Goal: Information Seeking & Learning: Learn about a topic

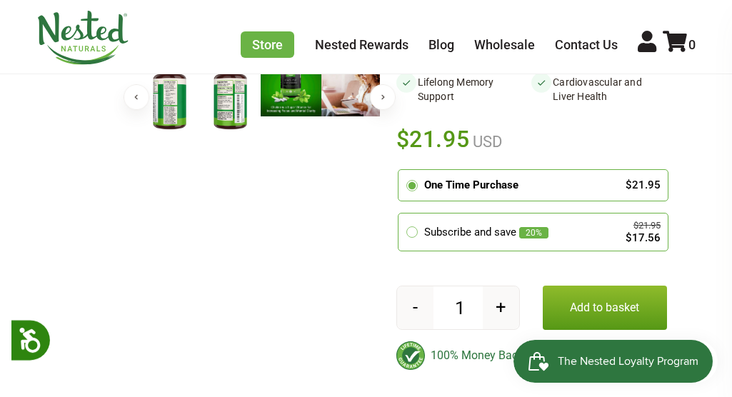
scroll to position [428, 0]
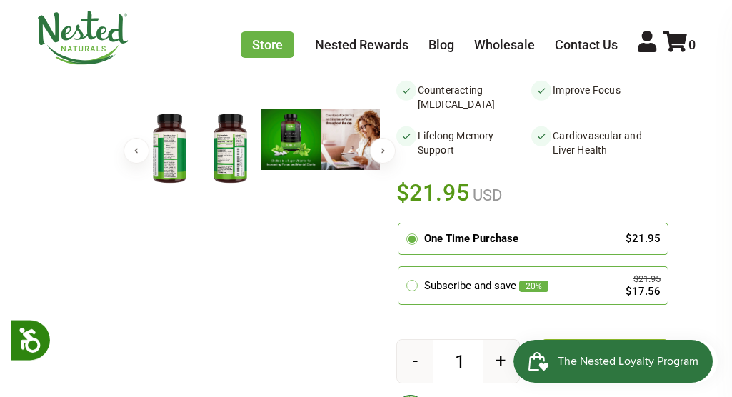
click at [176, 148] on img at bounding box center [169, 148] width 61 height 79
click at [223, 149] on img at bounding box center [230, 148] width 61 height 79
click at [150, 164] on img at bounding box center [169, 148] width 61 height 79
click at [378, 146] on button "Next" at bounding box center [383, 151] width 26 height 26
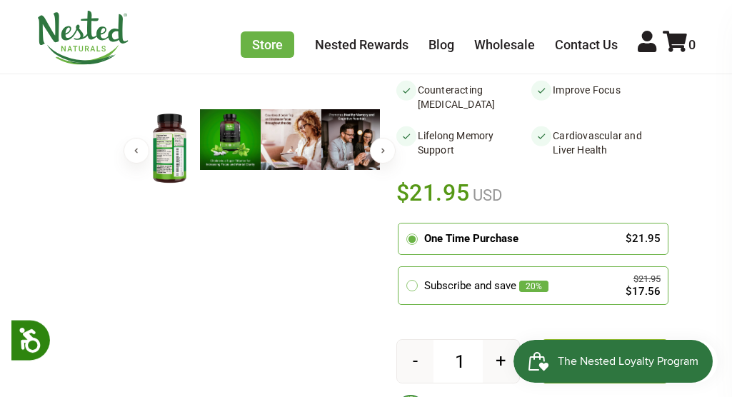
click at [170, 153] on img at bounding box center [169, 148] width 61 height 79
click at [221, 135] on img at bounding box center [230, 139] width 61 height 61
click at [136, 157] on button "Previous" at bounding box center [136, 151] width 26 height 26
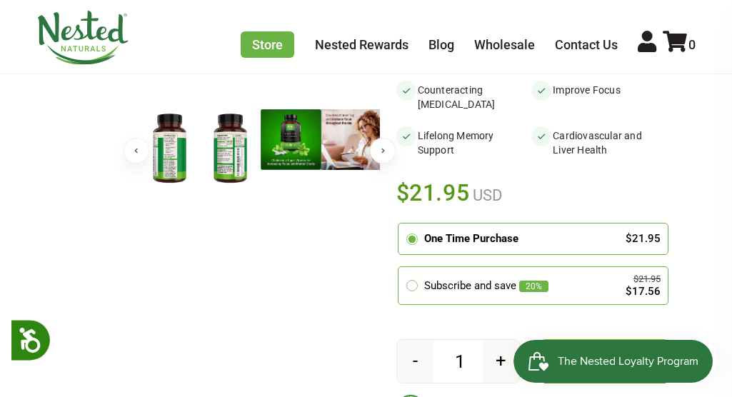
click at [170, 161] on img at bounding box center [169, 148] width 61 height 79
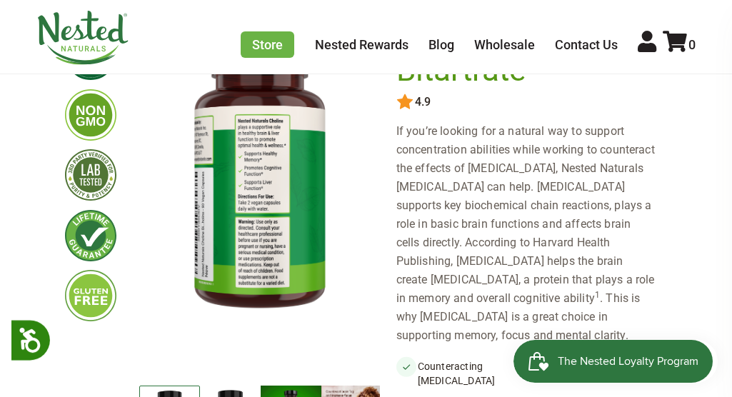
scroll to position [143, 0]
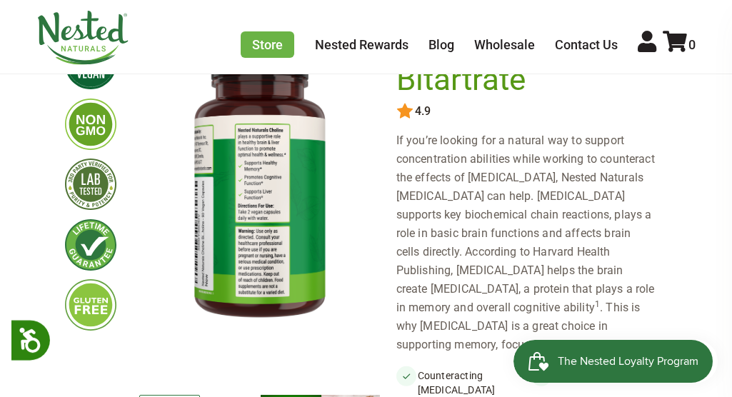
click at [247, 201] on img at bounding box center [259, 182] width 241 height 313
click at [261, 221] on img at bounding box center [259, 182] width 241 height 313
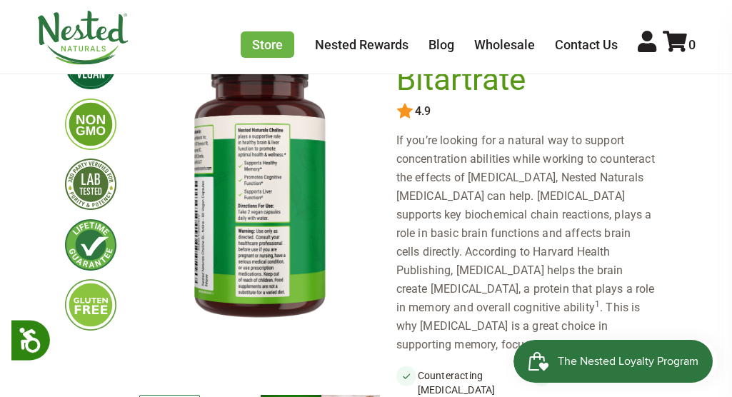
click at [261, 221] on img at bounding box center [259, 182] width 241 height 313
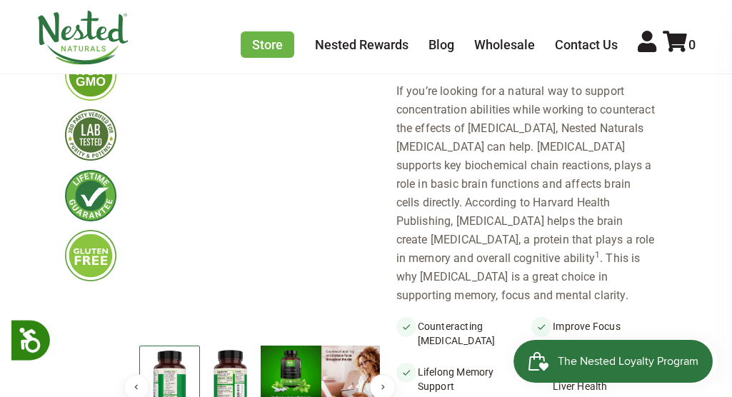
scroll to position [286, 0]
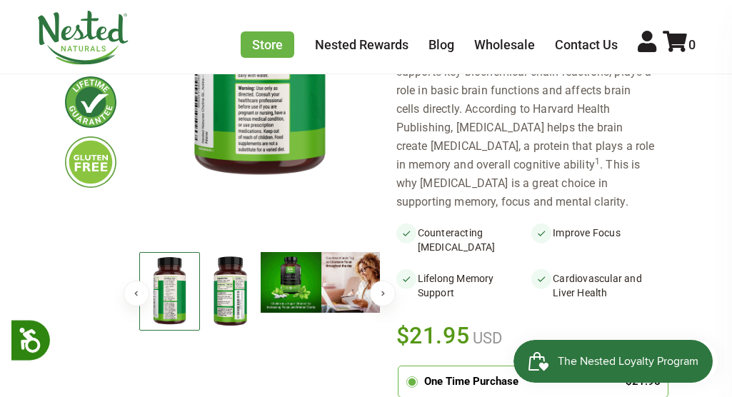
click at [232, 308] on img at bounding box center [230, 291] width 61 height 79
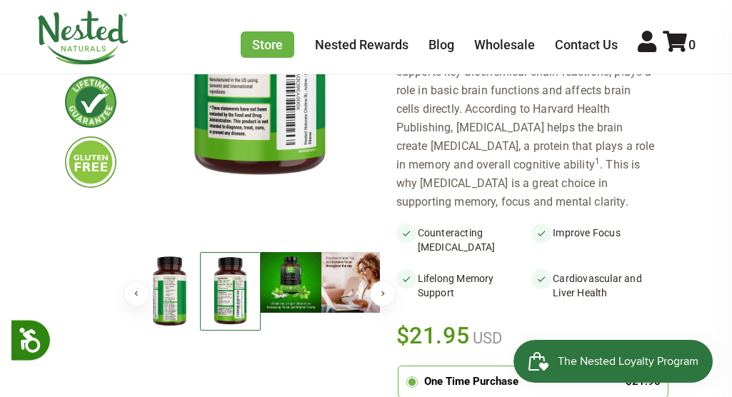
click at [136, 289] on button "Previous" at bounding box center [136, 294] width 26 height 26
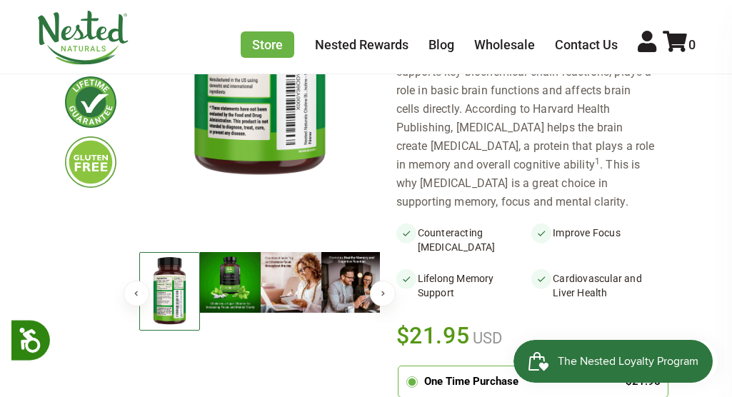
click at [158, 293] on img at bounding box center [169, 291] width 61 height 79
click at [175, 308] on img at bounding box center [169, 291] width 61 height 79
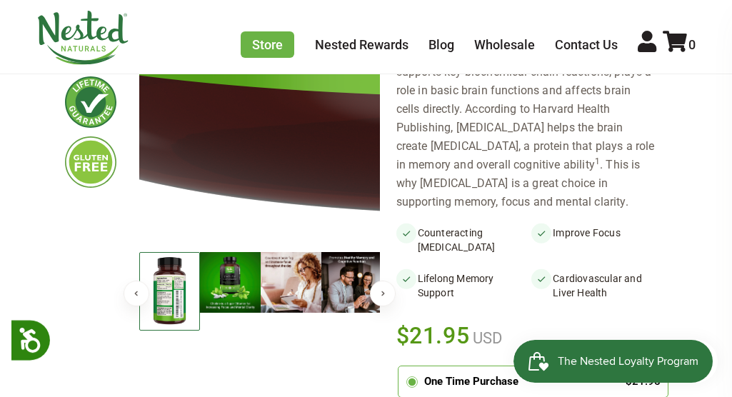
scroll to position [214, 0]
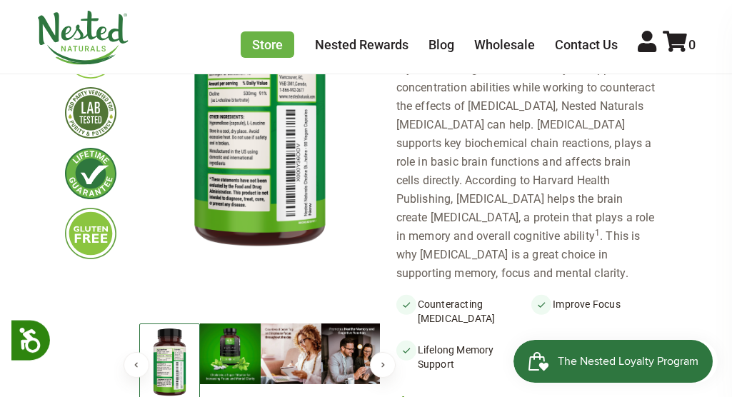
click at [261, 147] on img at bounding box center [259, 111] width 241 height 313
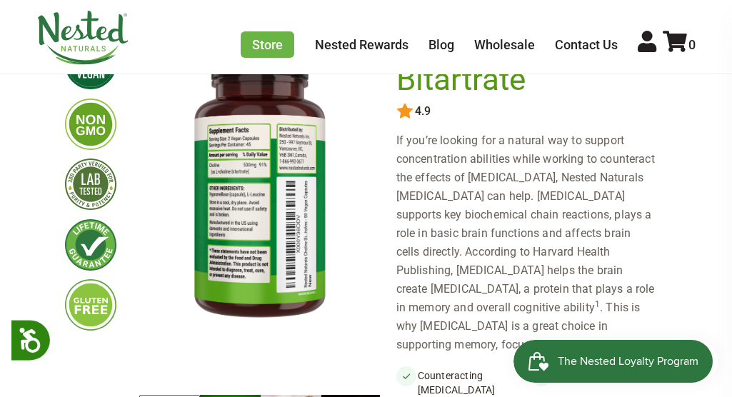
click at [242, 151] on img at bounding box center [259, 182] width 241 height 313
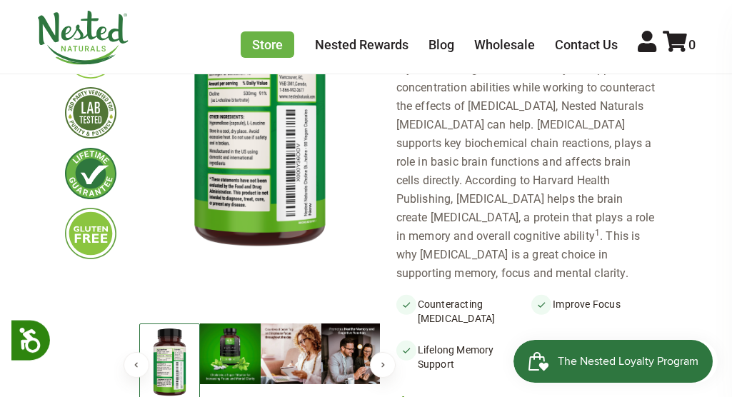
scroll to position [286, 0]
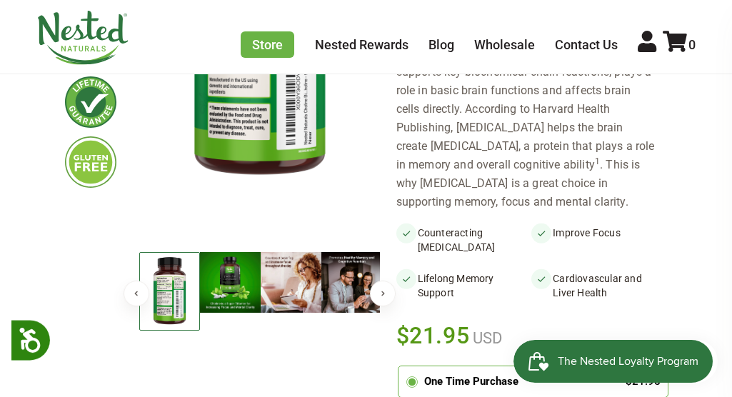
click at [163, 301] on img at bounding box center [169, 291] width 61 height 79
click at [134, 293] on button "Previous" at bounding box center [136, 294] width 26 height 26
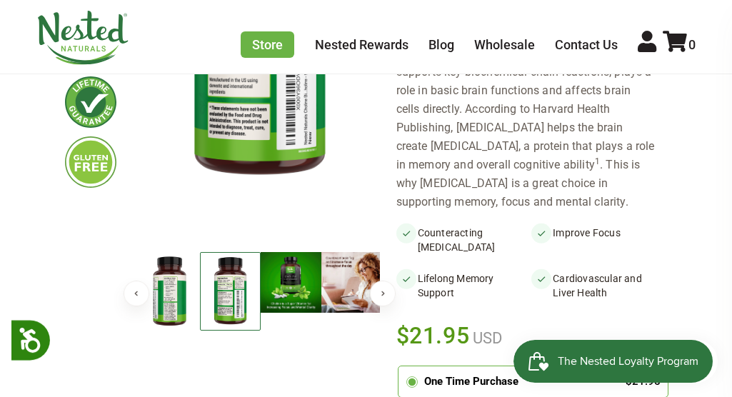
click at [166, 295] on img at bounding box center [169, 291] width 61 height 79
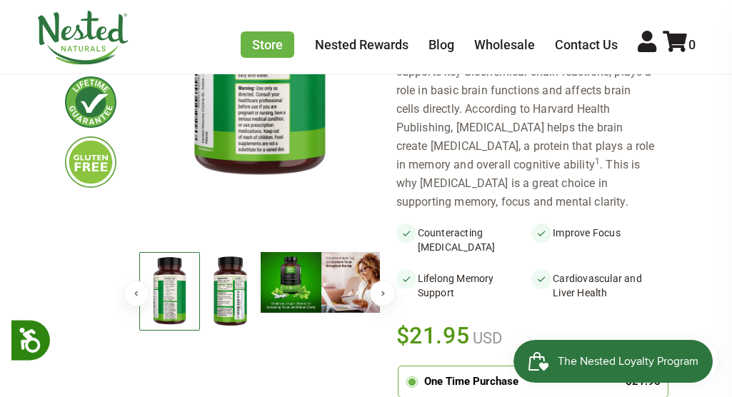
click at [165, 307] on img at bounding box center [169, 291] width 61 height 79
click at [298, 272] on img at bounding box center [291, 282] width 61 height 61
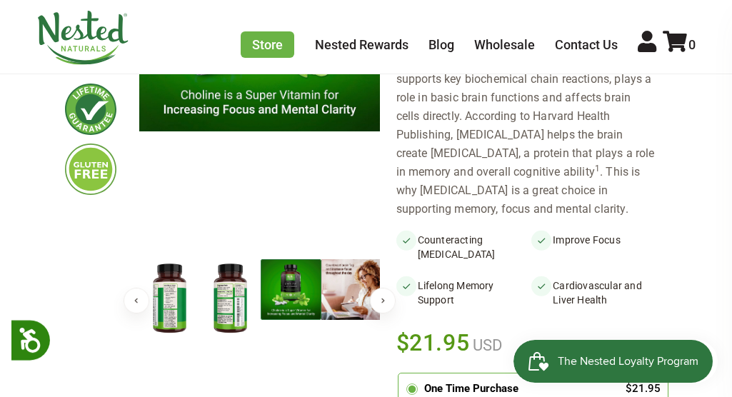
scroll to position [428, 0]
